Goal: Task Accomplishment & Management: Use online tool/utility

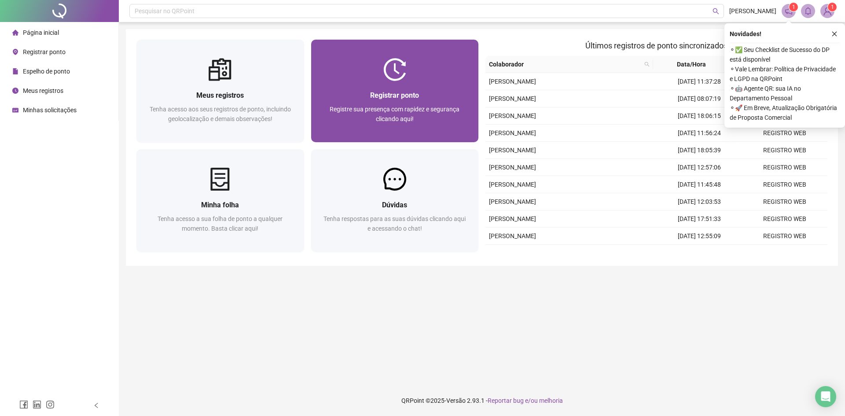
click at [396, 91] on span "Registrar ponto" at bounding box center [394, 95] width 49 height 8
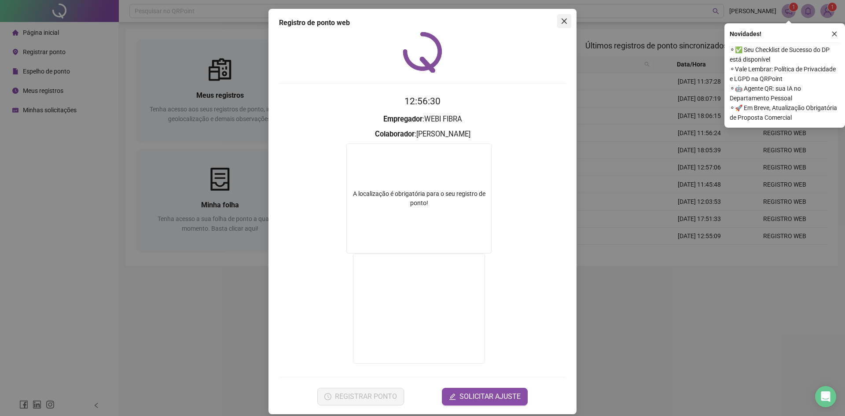
click at [557, 20] on span "Close" at bounding box center [564, 21] width 14 height 7
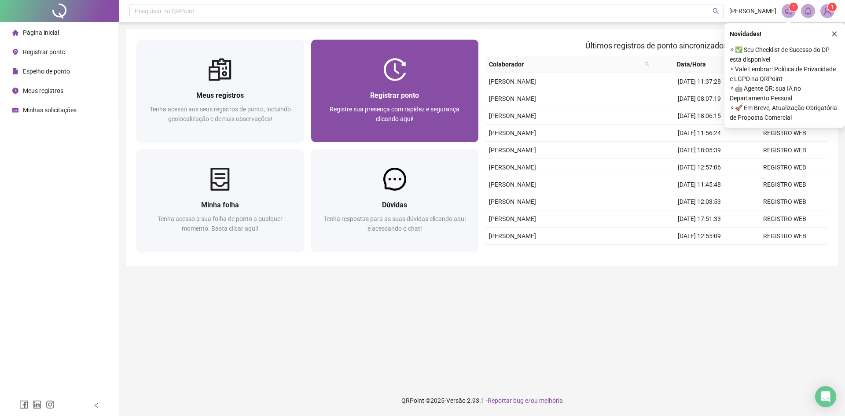
click at [395, 75] on img at bounding box center [394, 69] width 23 height 23
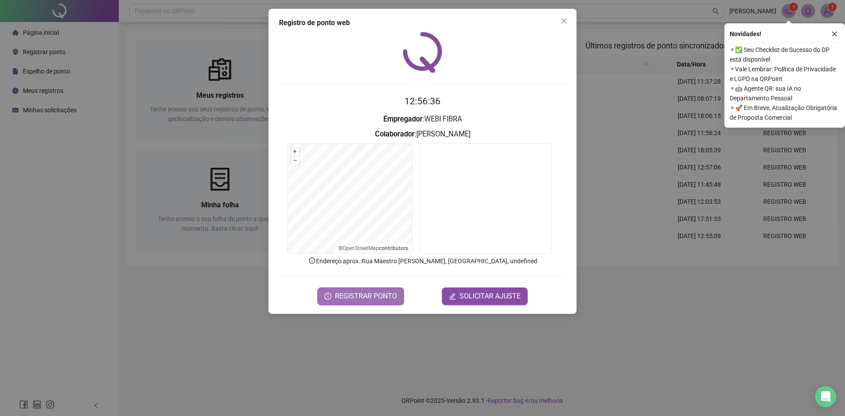
click at [388, 297] on span "REGISTRAR PONTO" at bounding box center [366, 296] width 62 height 11
